Goal: Find specific page/section: Find specific page/section

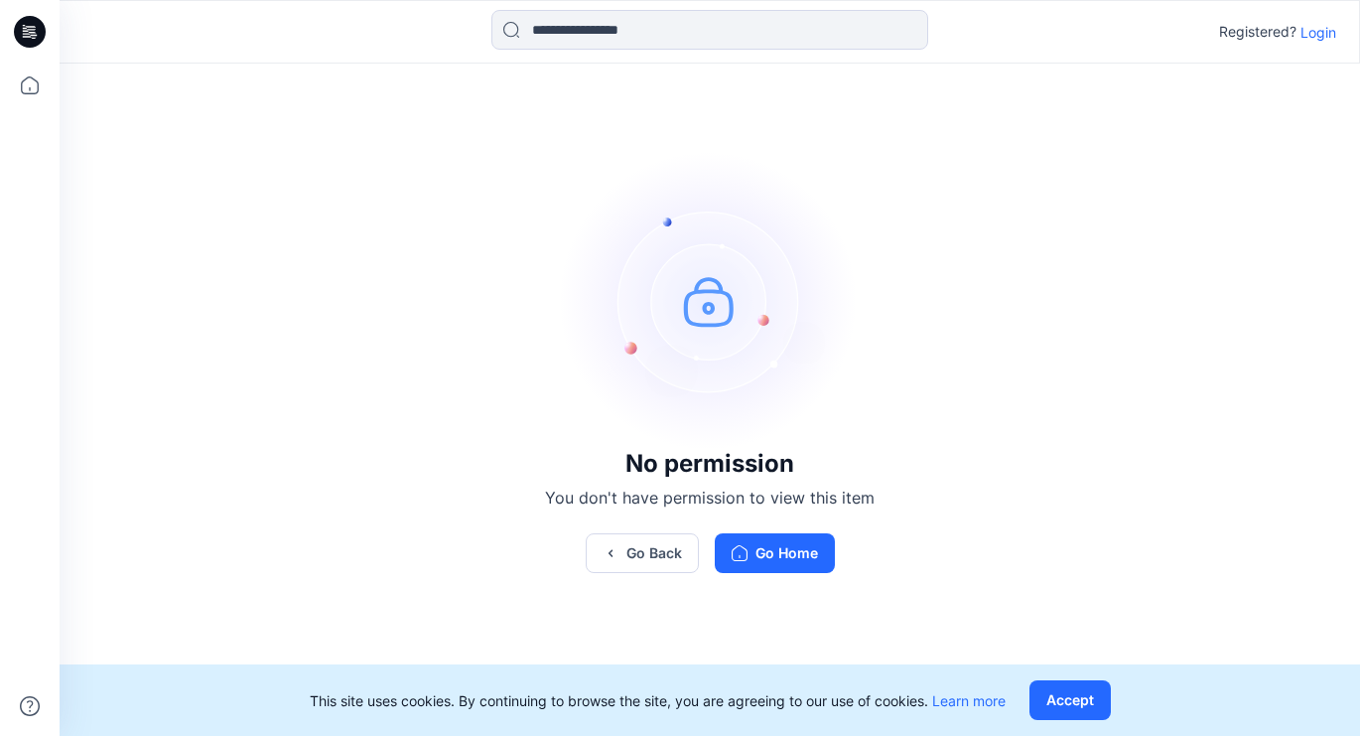
click at [1317, 34] on p "Login" at bounding box center [1318, 32] width 36 height 21
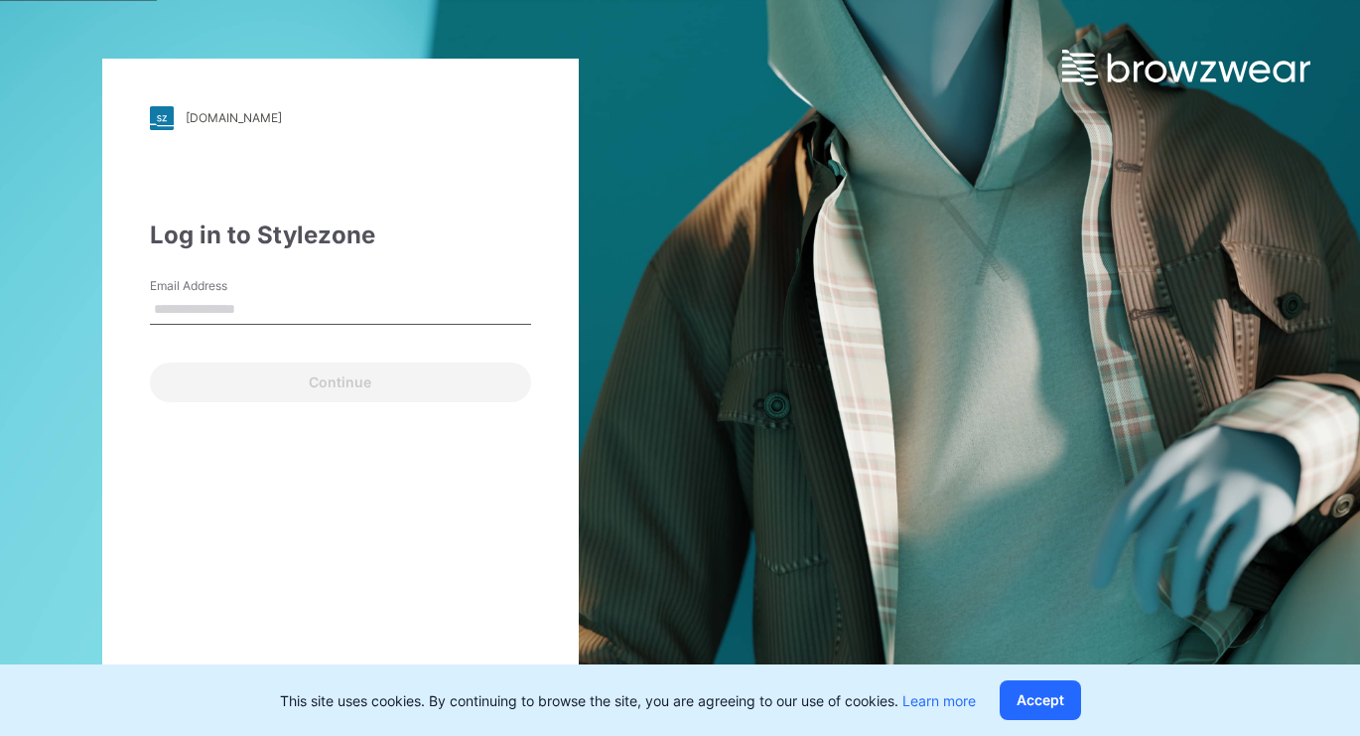
type input "**********"
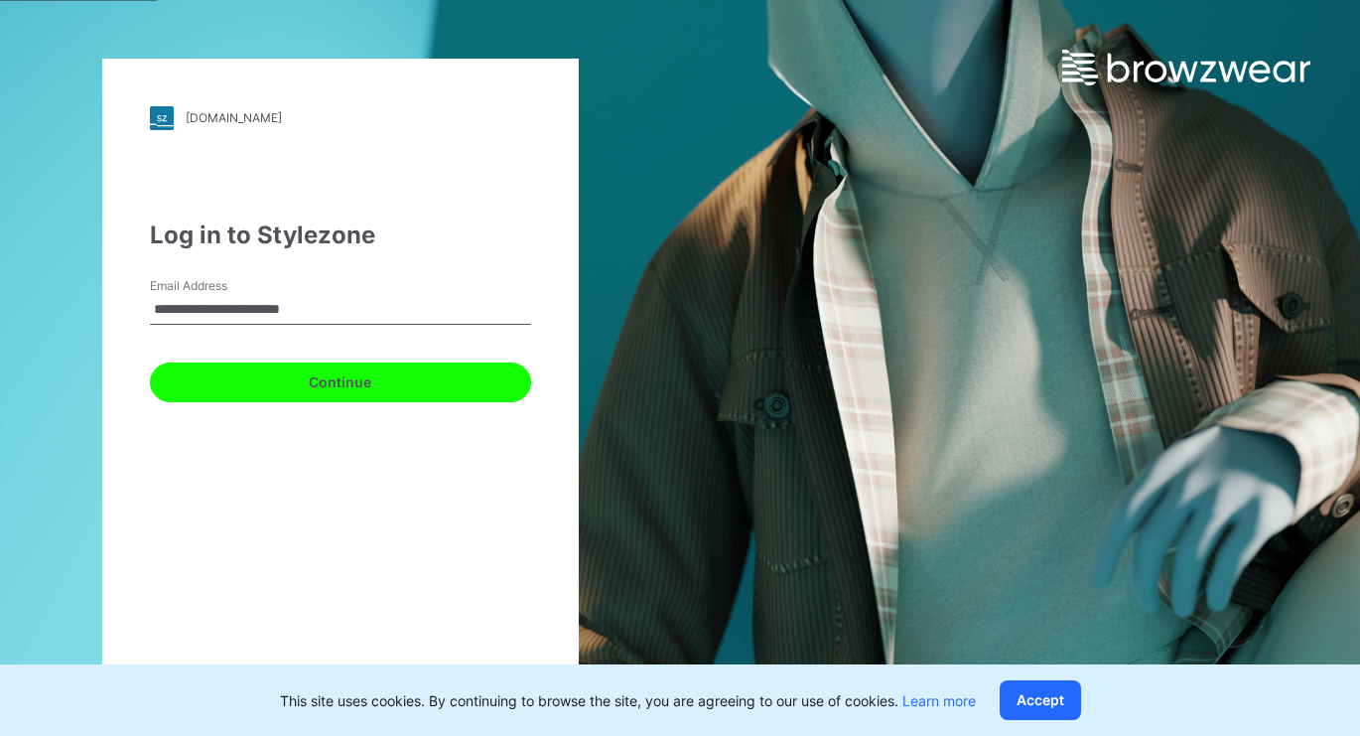
click at [396, 377] on button "Continue" at bounding box center [340, 382] width 381 height 40
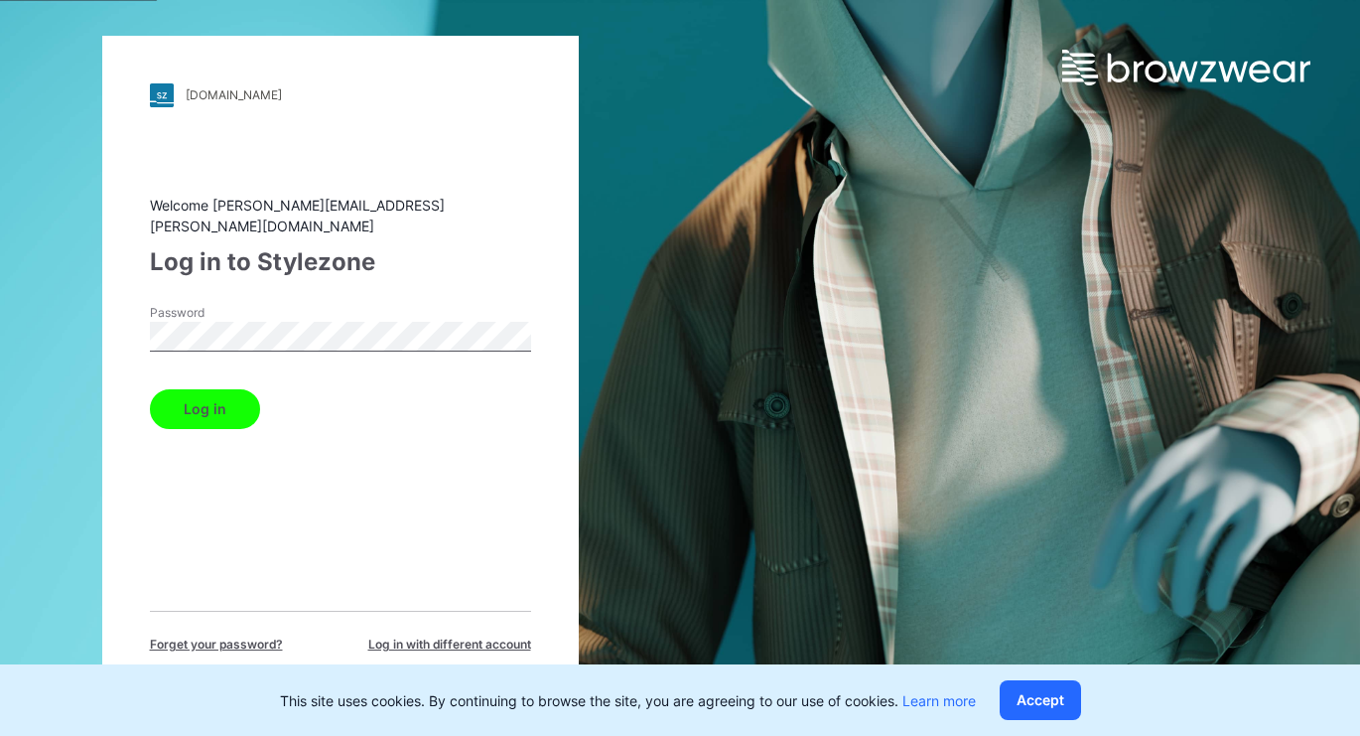
click at [221, 397] on button "Log in" at bounding box center [205, 409] width 110 height 40
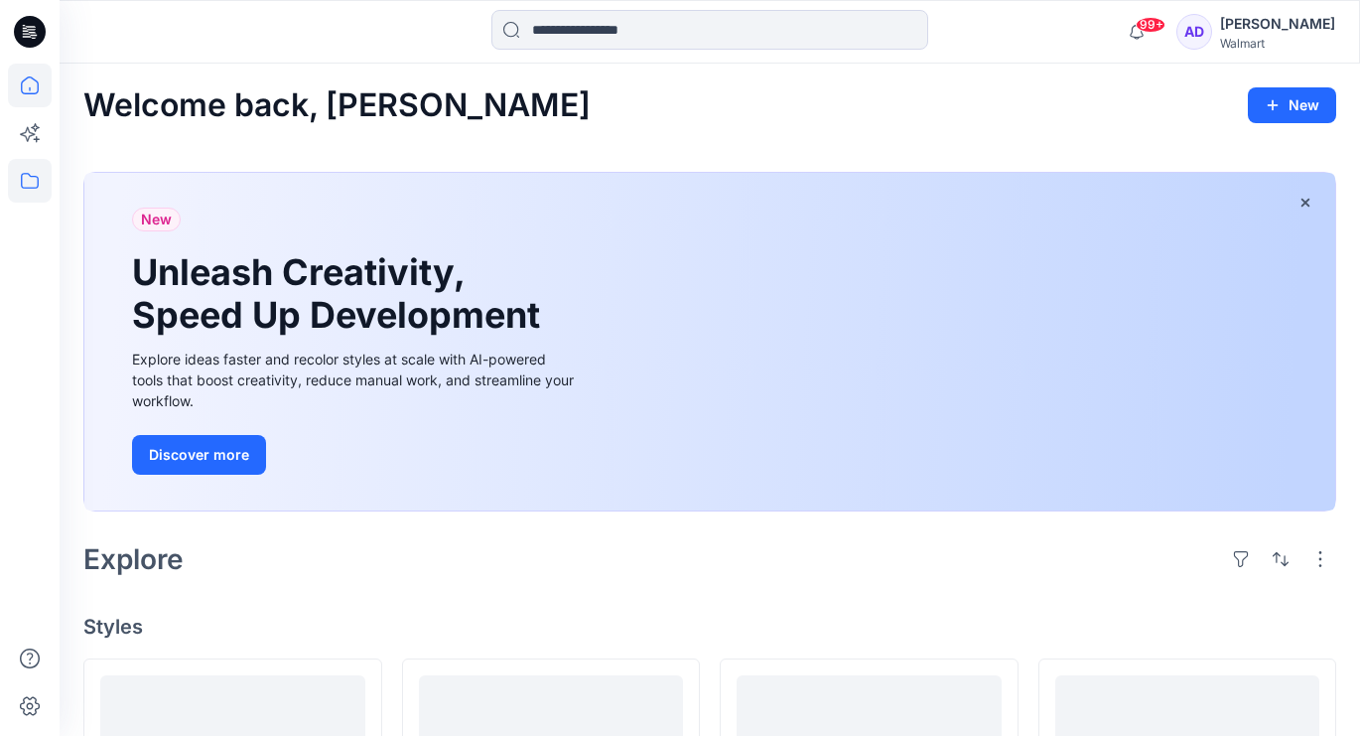
click at [45, 183] on icon at bounding box center [30, 181] width 44 height 44
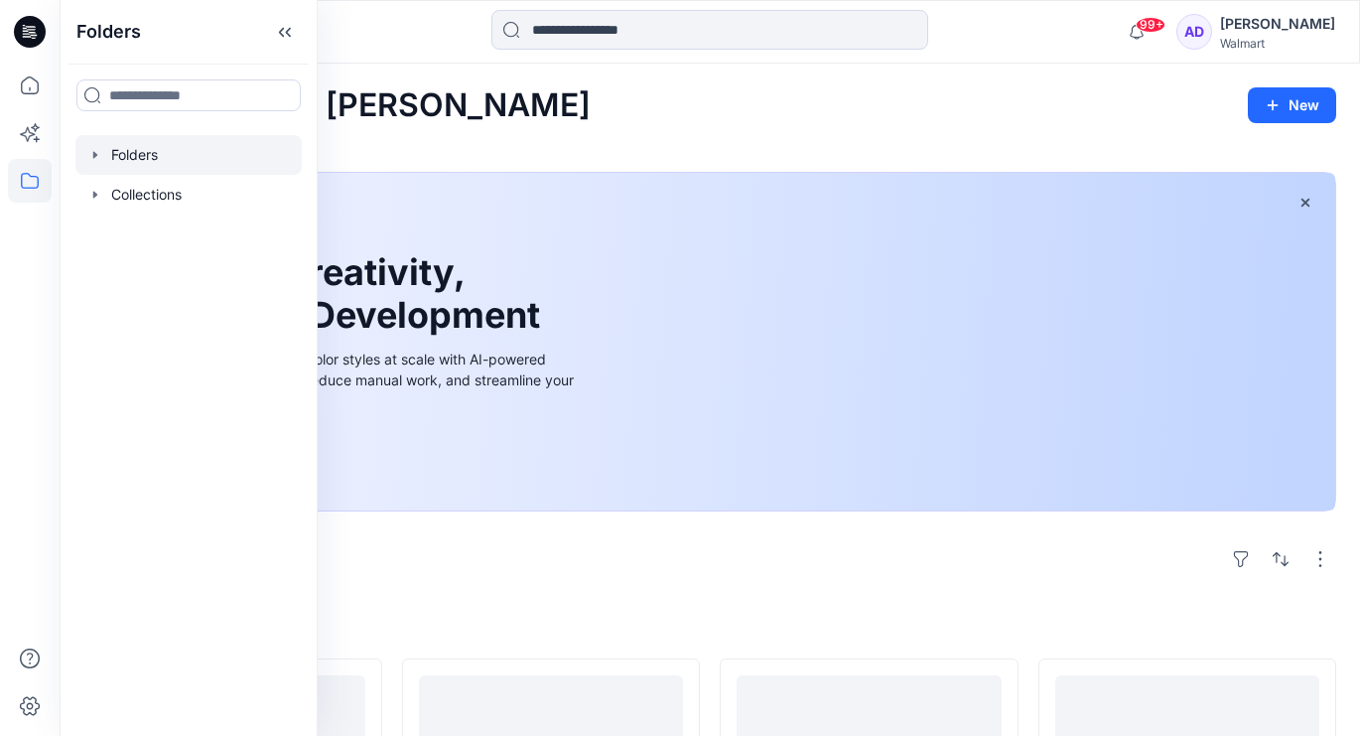
click at [144, 149] on div at bounding box center [188, 155] width 226 height 40
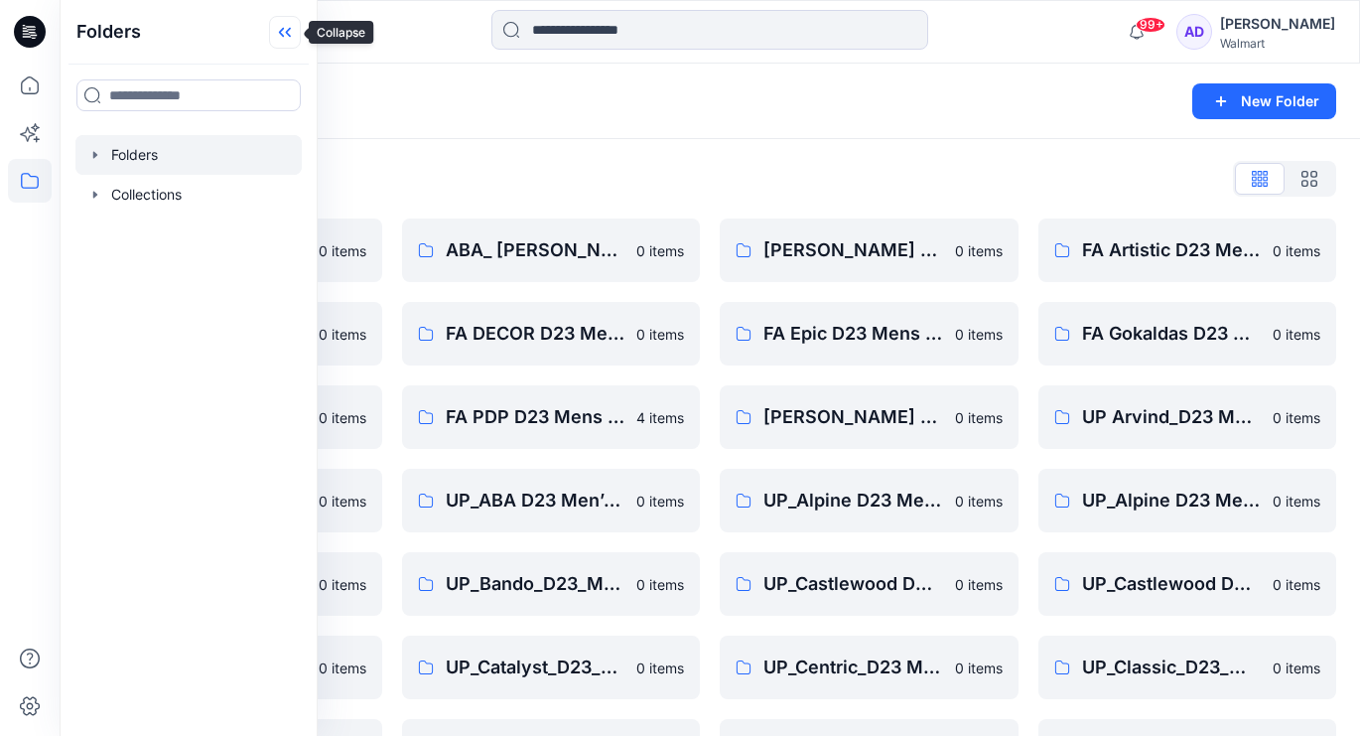
click at [294, 42] on icon at bounding box center [285, 32] width 32 height 33
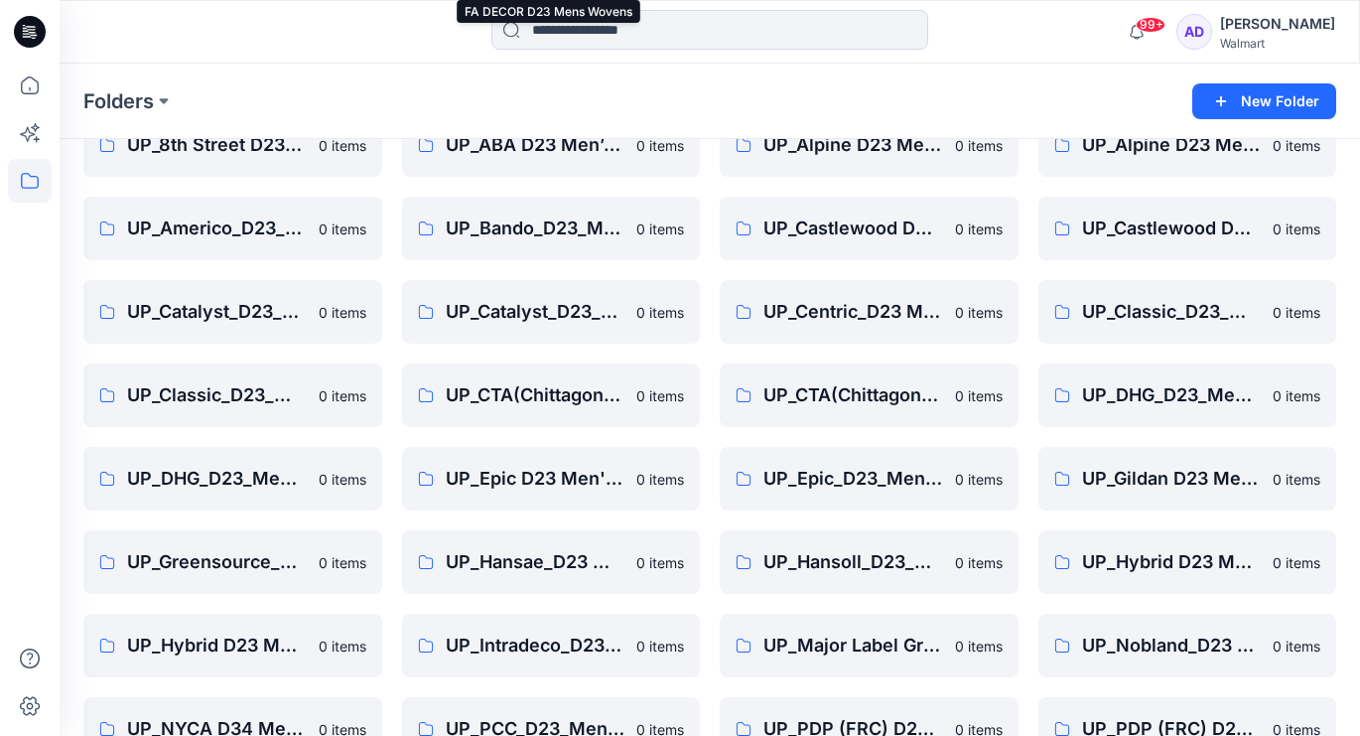
scroll to position [571, 0]
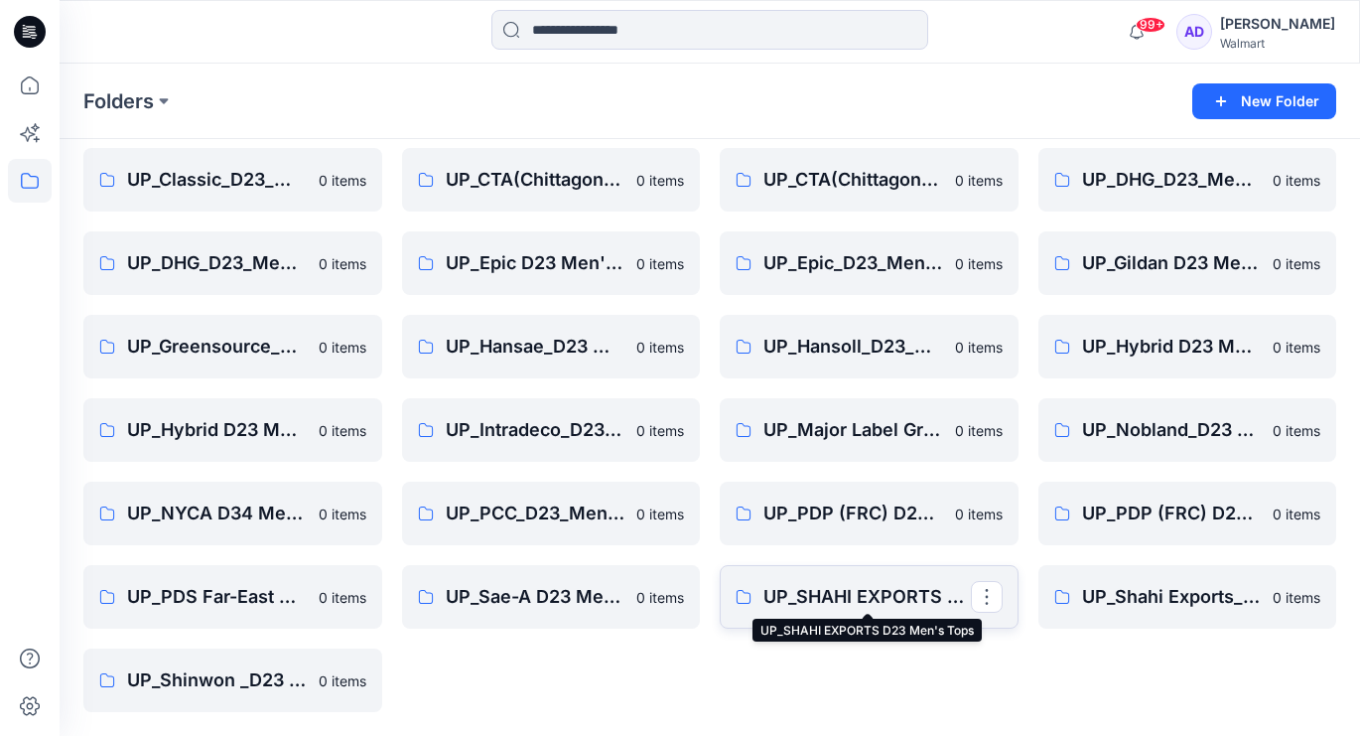
click at [882, 602] on p "UP_SHAHI EXPORTS D23 Men's Tops" at bounding box center [866, 597] width 207 height 28
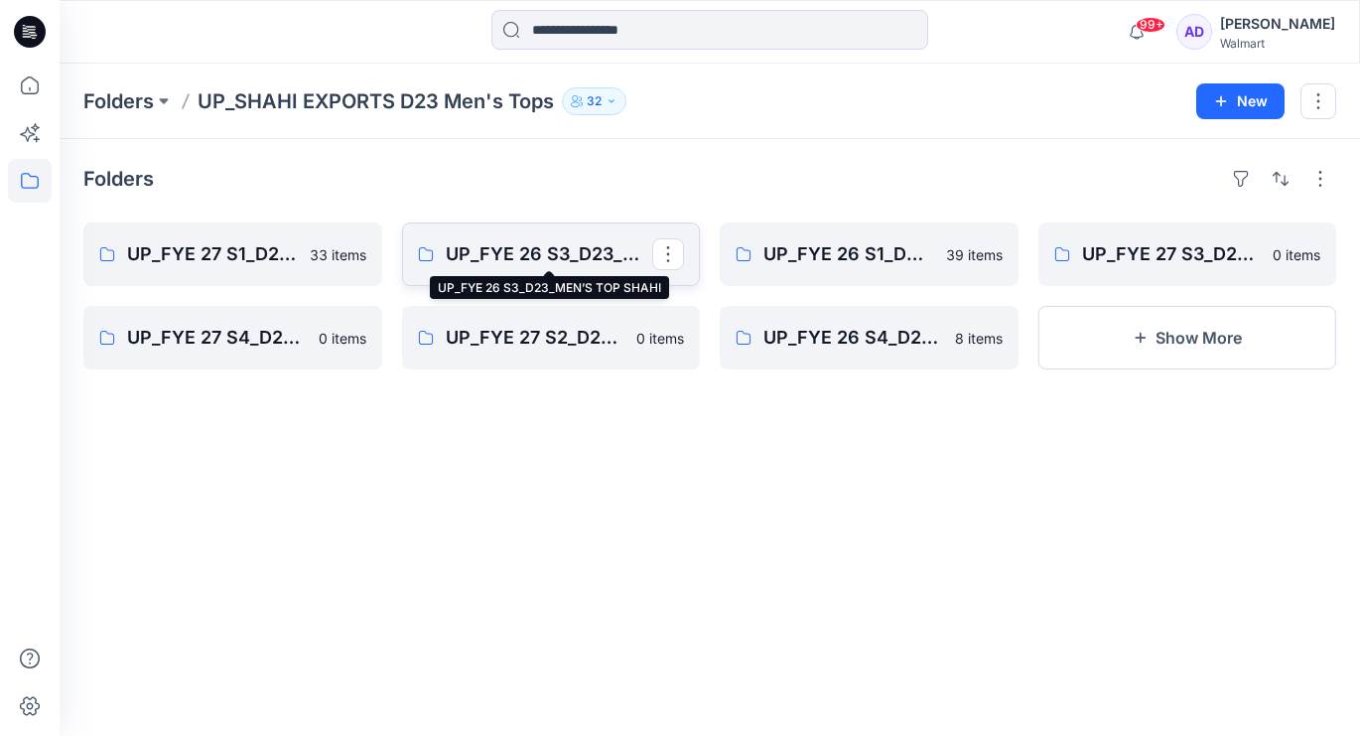
click at [587, 250] on p "UP_FYE 26 S3_D23_MEN’S TOP SHAHI" at bounding box center [549, 254] width 207 height 28
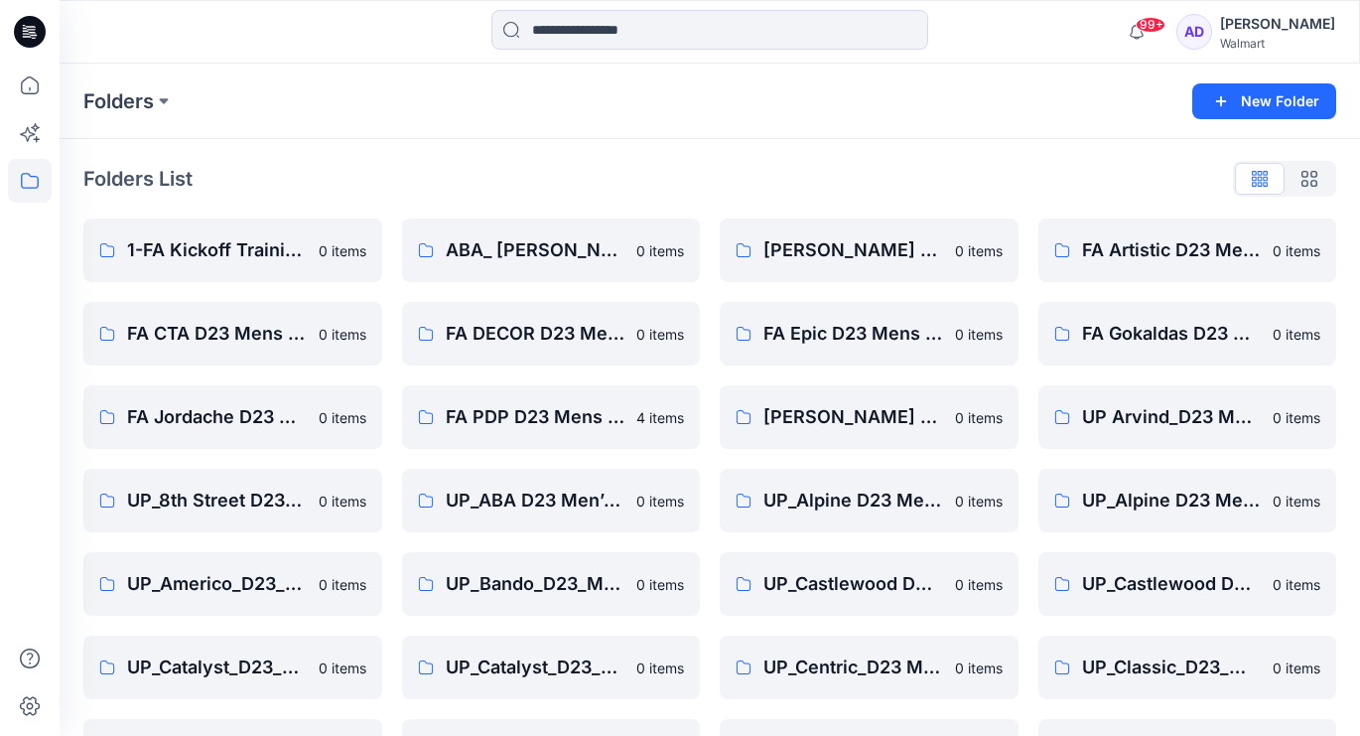
scroll to position [571, 0]
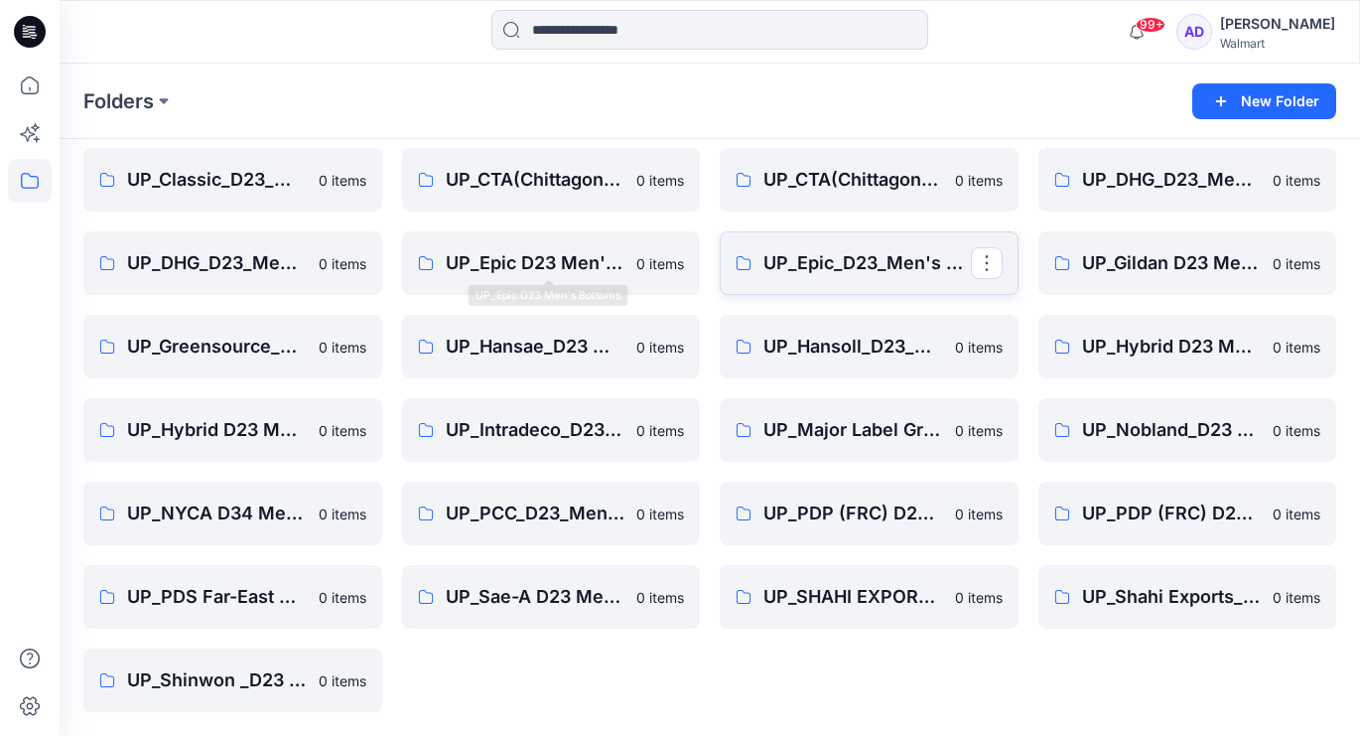
click at [924, 256] on p "UP_Epic_D23_Men's Tops" at bounding box center [866, 263] width 207 height 28
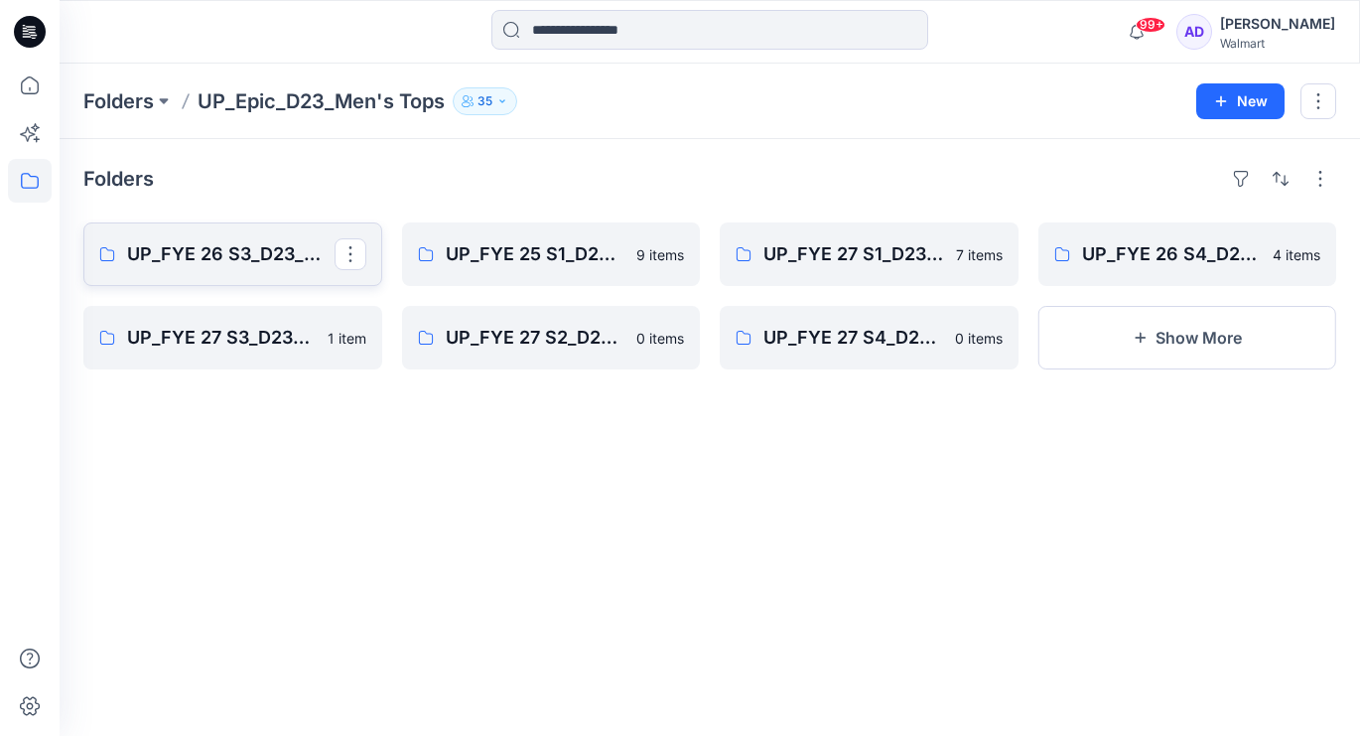
click at [262, 273] on link "UP_FYE 26 S3_D23_MEN’S TOPS EPIC" at bounding box center [232, 254] width 299 height 64
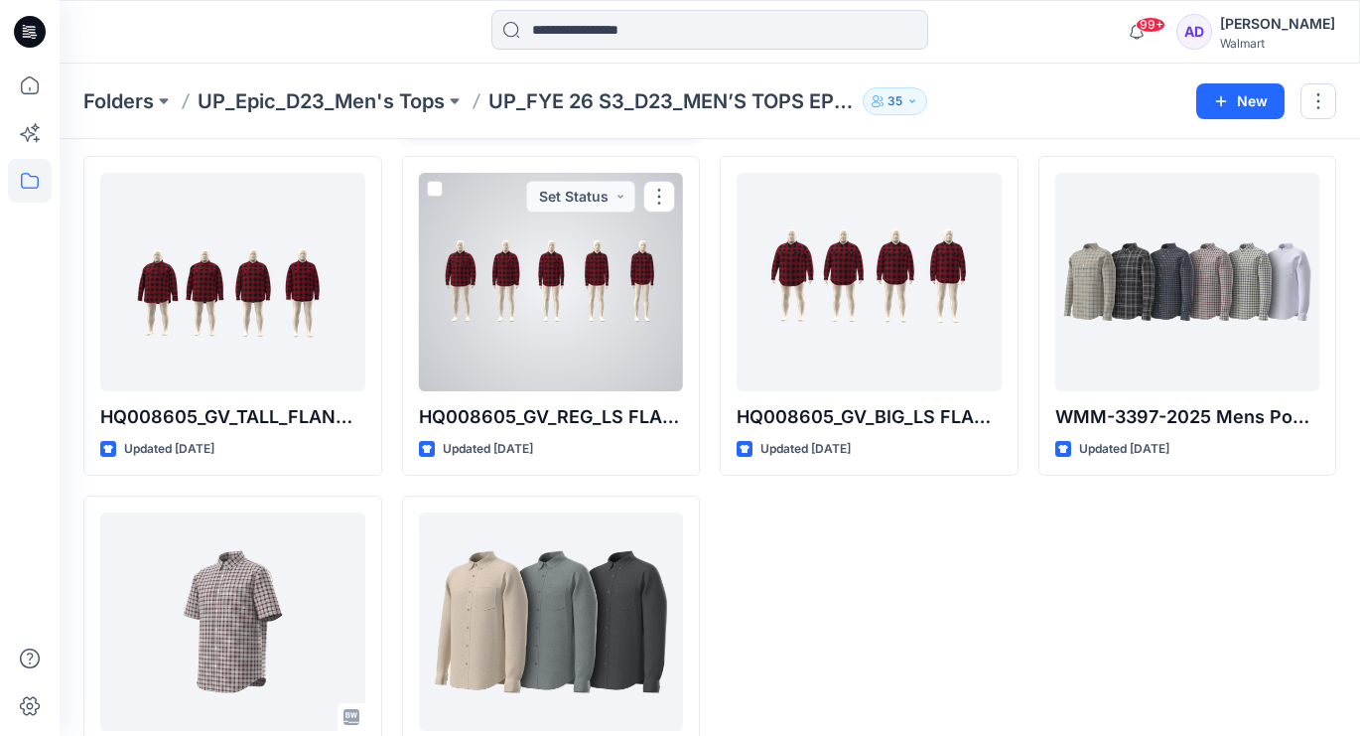
scroll to position [404, 0]
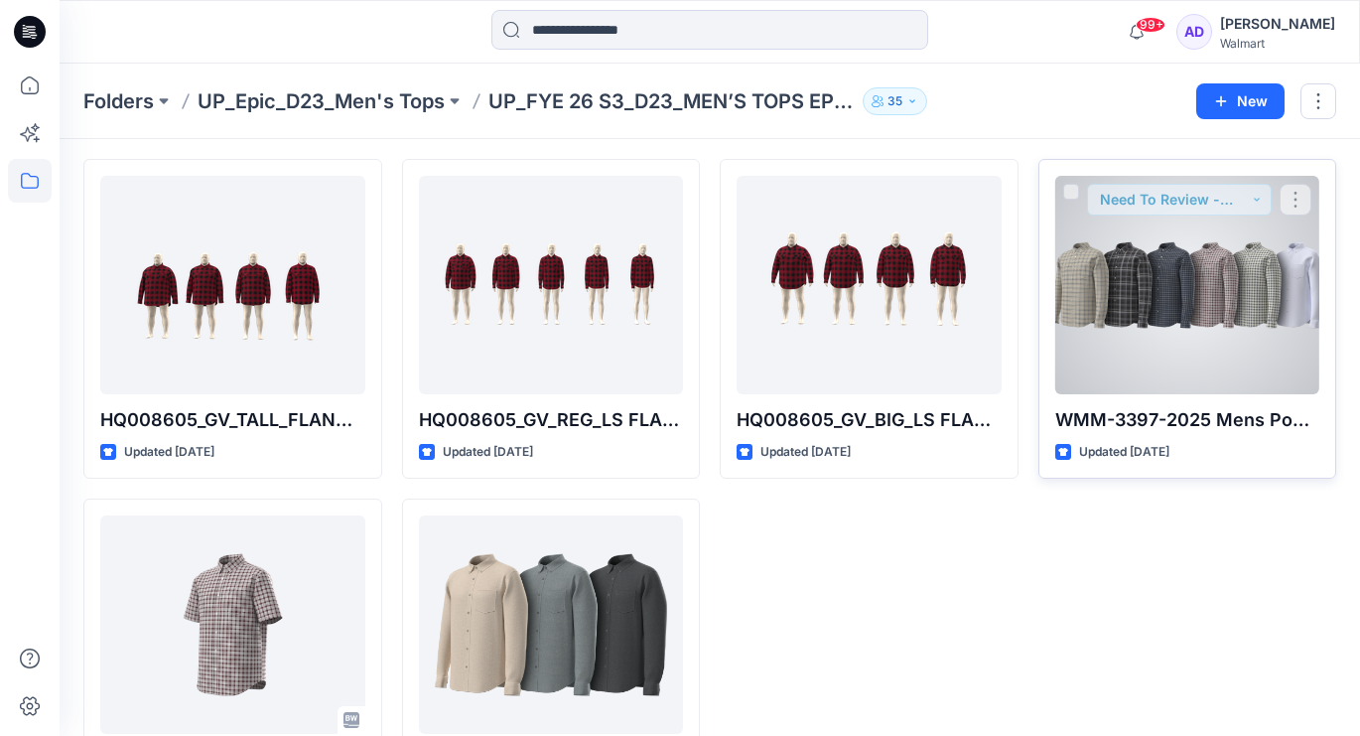
click at [1140, 328] on div at bounding box center [1187, 285] width 265 height 218
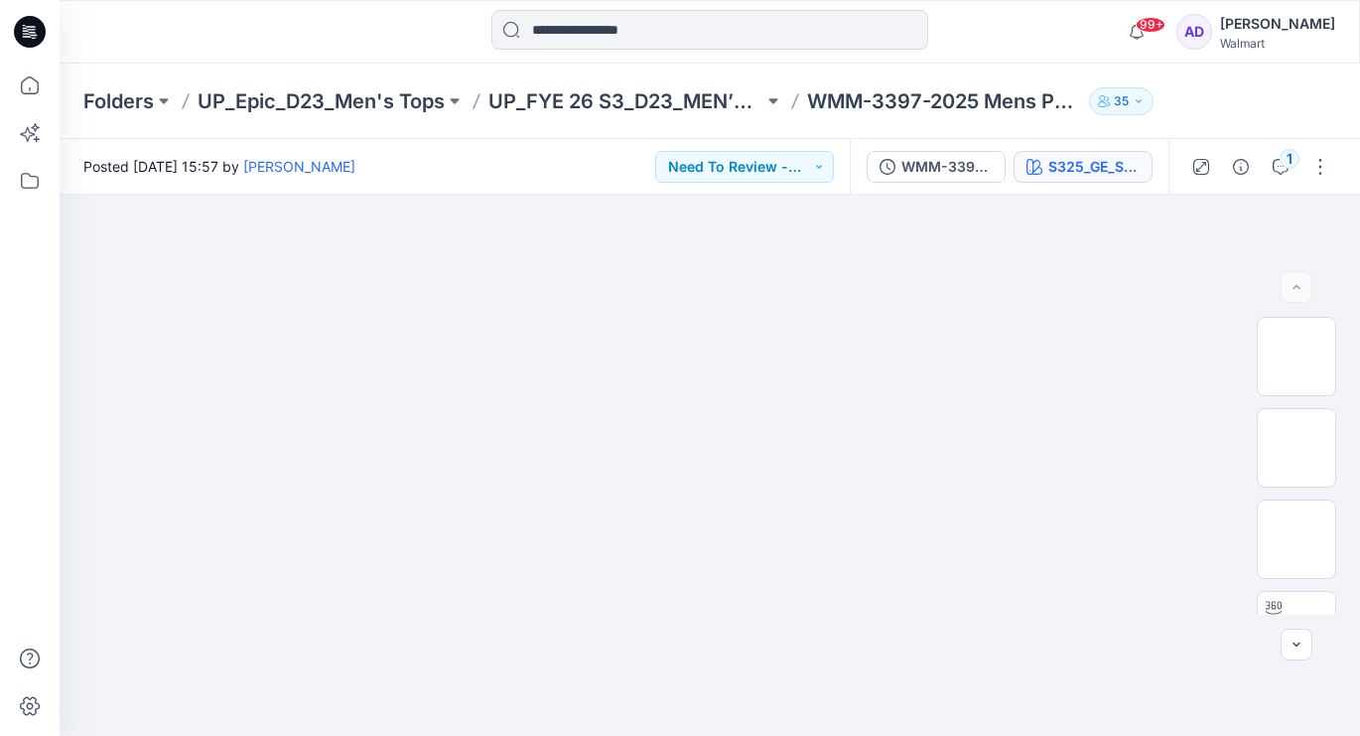
click at [1122, 164] on div "S325_GE_SmTartan_v3_update_Colorway 13B" at bounding box center [1093, 167] width 91 height 22
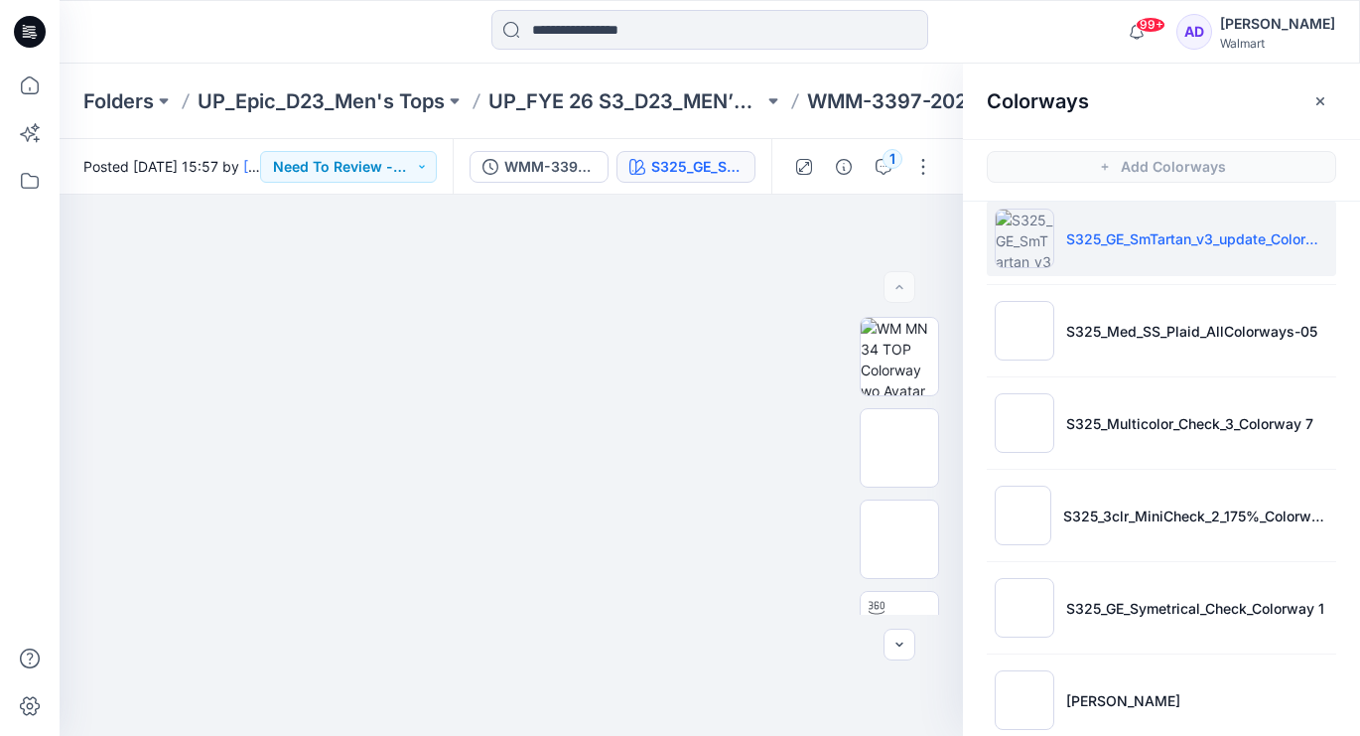
scroll to position [23, 0]
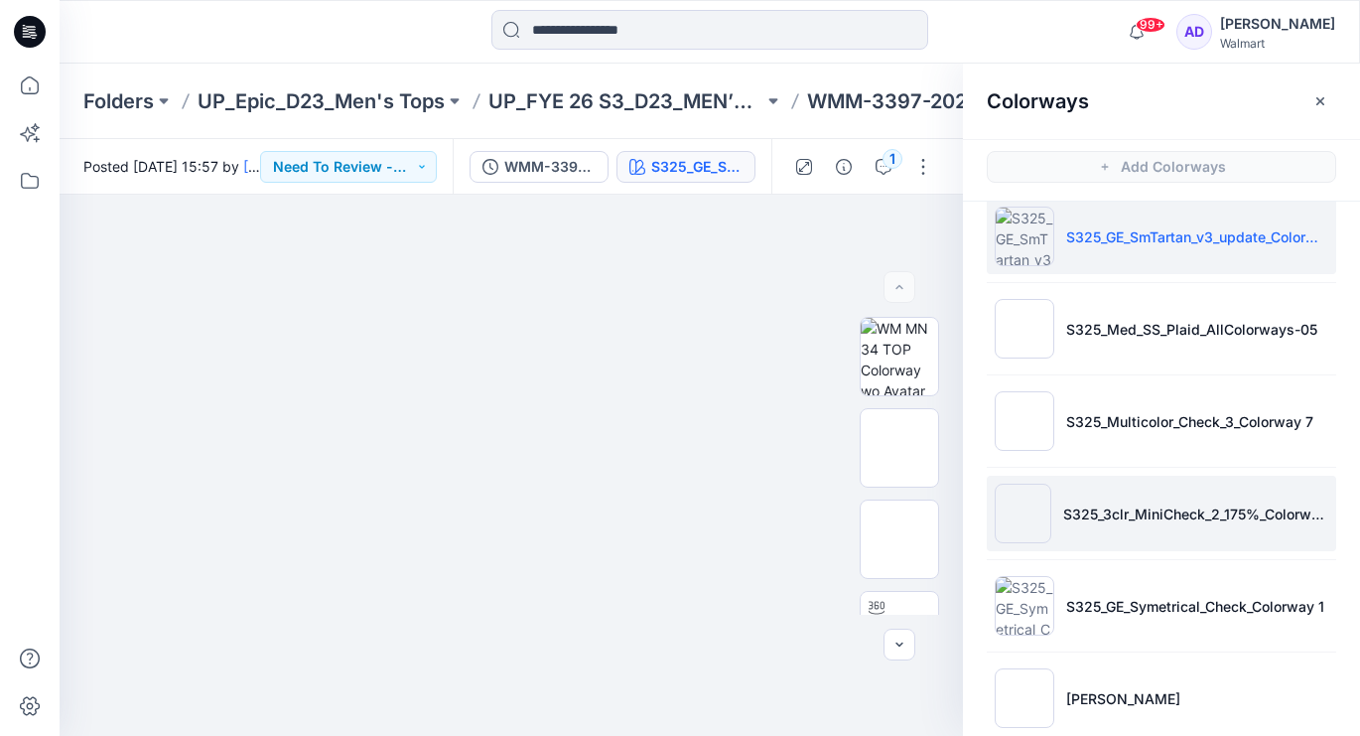
click at [1212, 514] on p "S325_3clr_MiniCheck_2_175%_Colorway 3" at bounding box center [1195, 513] width 265 height 21
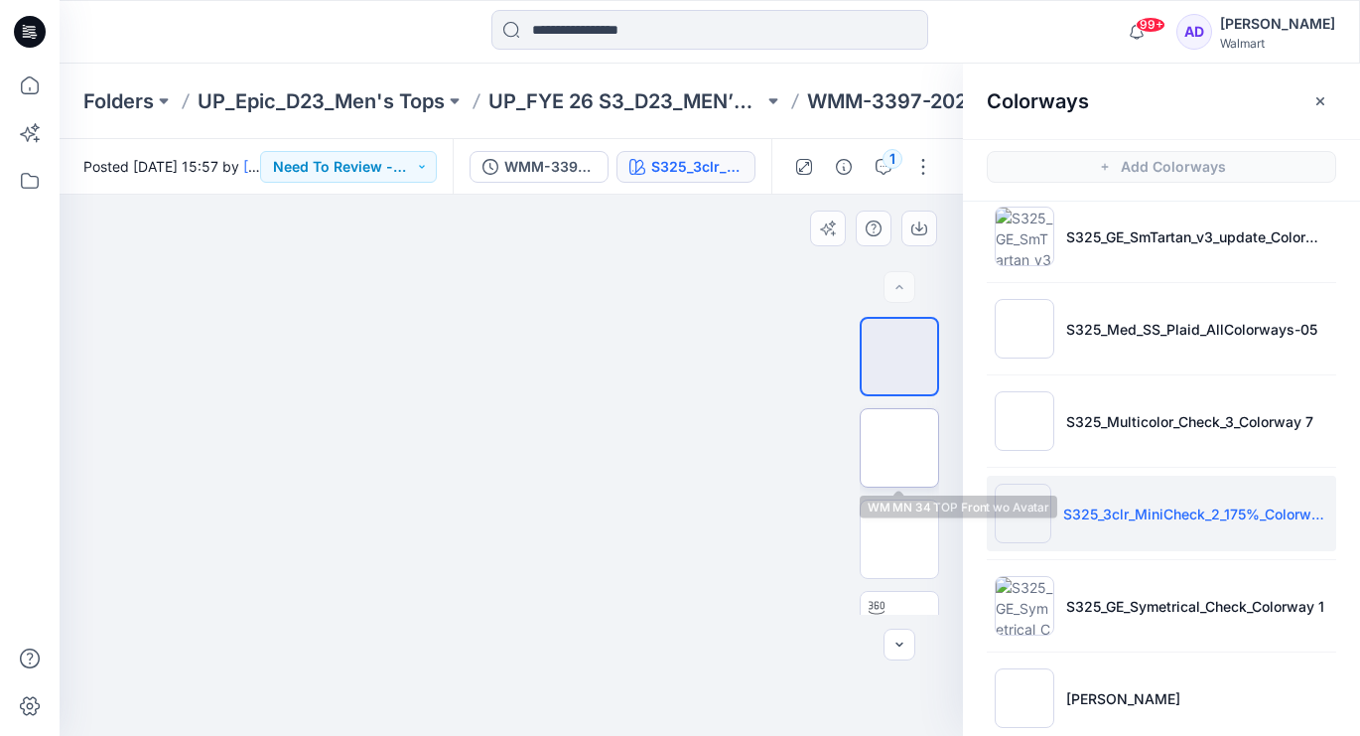
click at [899, 448] on img at bounding box center [899, 448] width 0 height 0
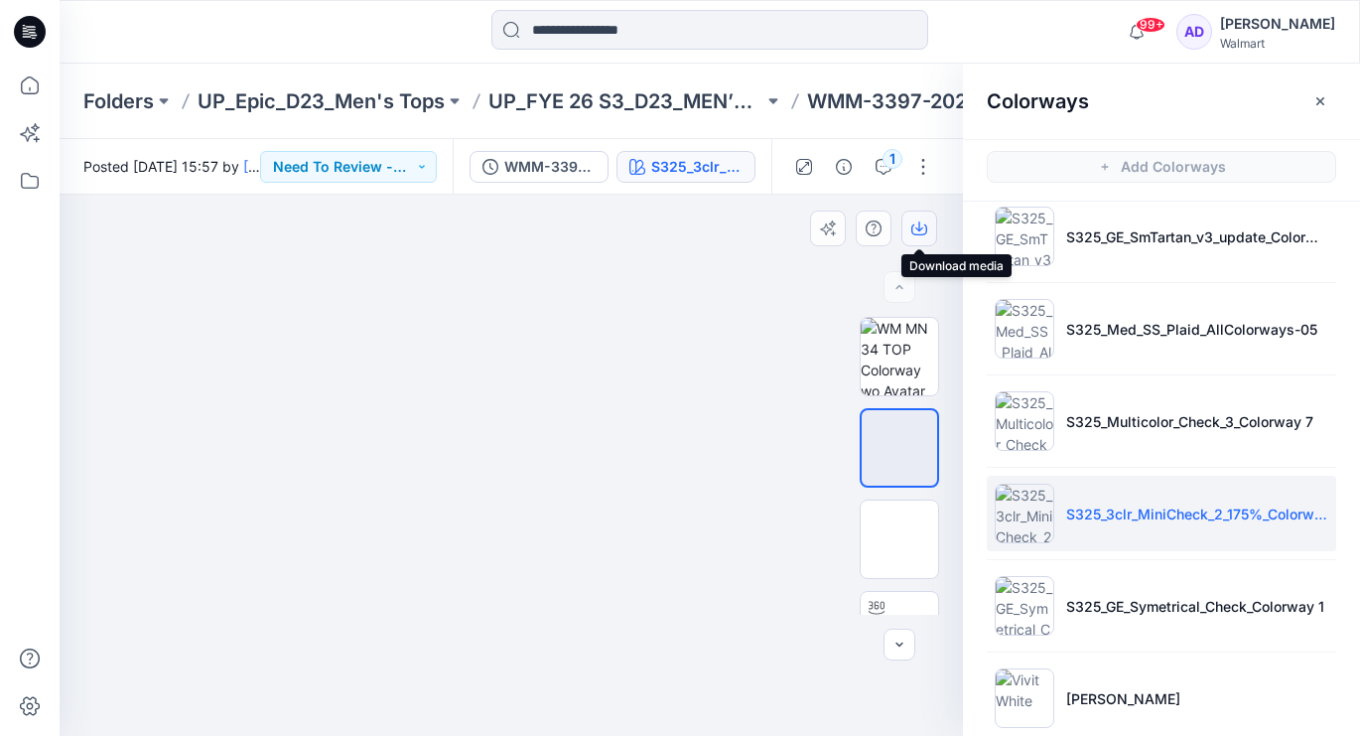
click at [918, 229] on icon "button" at bounding box center [919, 226] width 8 height 10
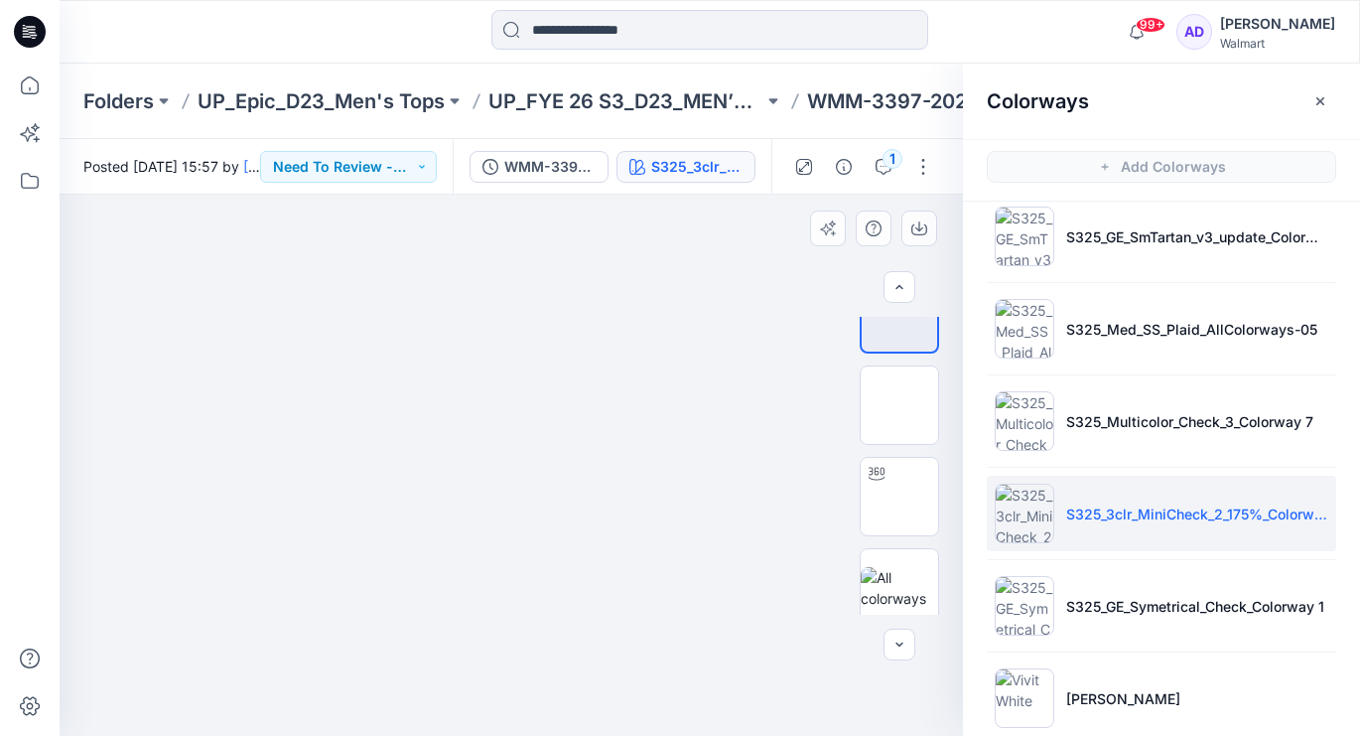
scroll to position [138, 0]
click at [899, 401] on img at bounding box center [899, 401] width 0 height 0
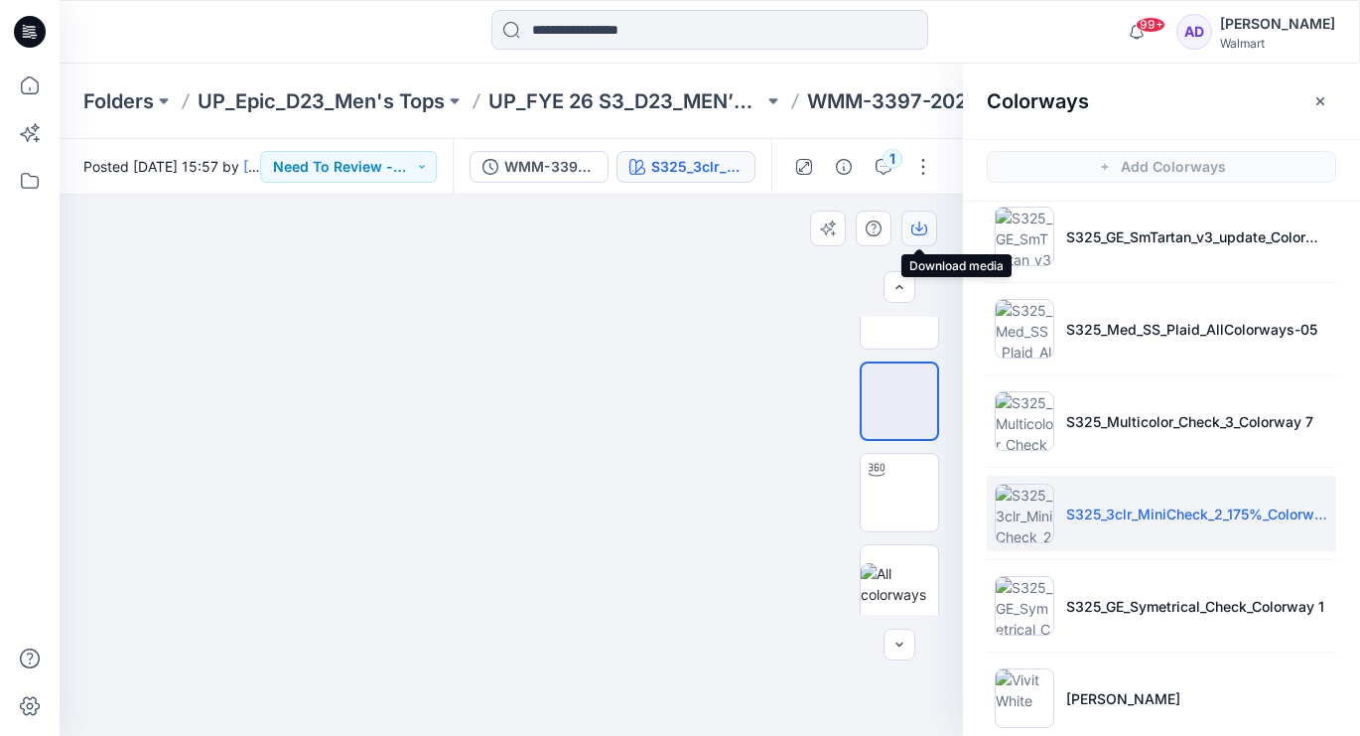
click at [927, 228] on button "button" at bounding box center [919, 228] width 36 height 36
